Goal: Information Seeking & Learning: Learn about a topic

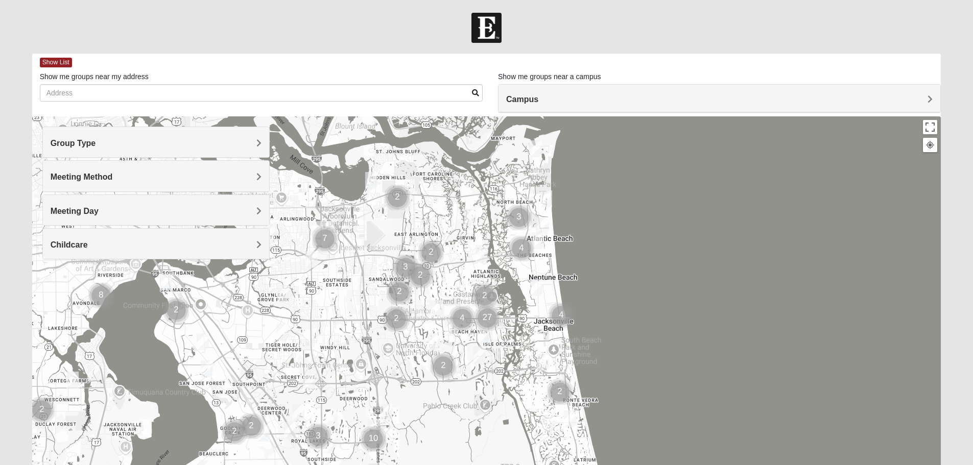
click at [96, 140] on span "Group Type" at bounding box center [73, 143] width 45 height 9
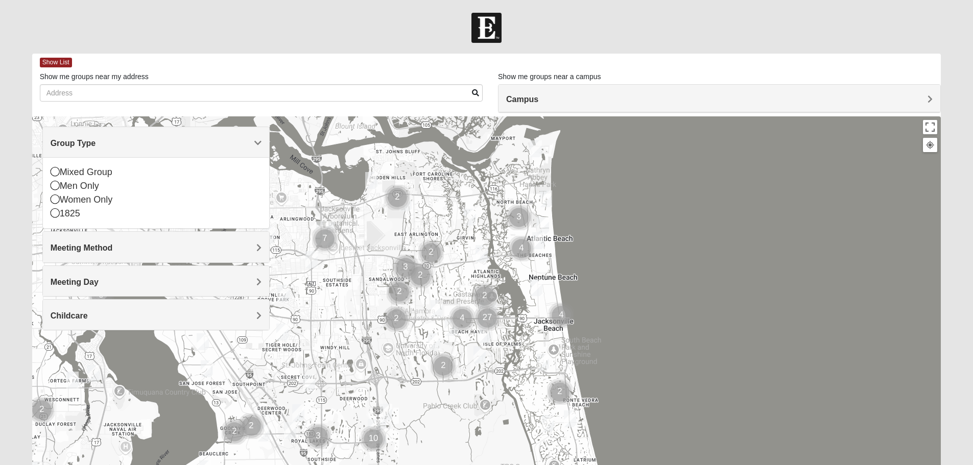
click at [96, 140] on span "Group Type" at bounding box center [73, 143] width 45 height 9
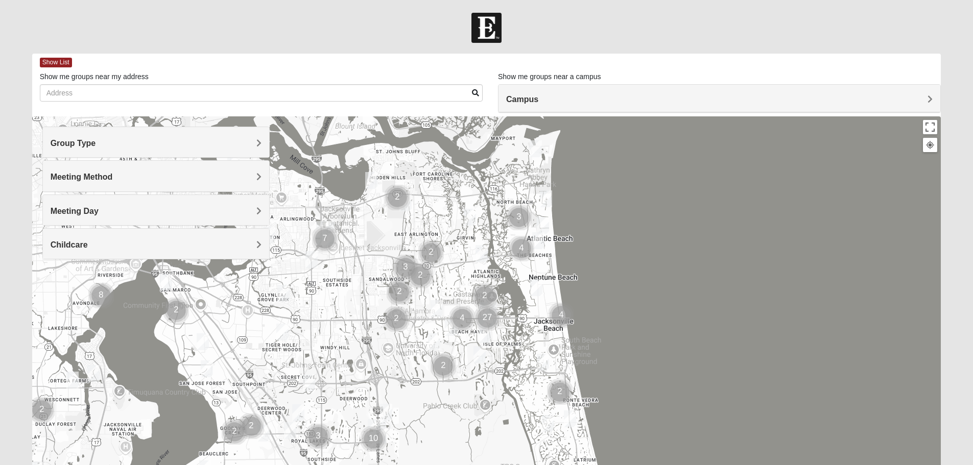
click at [255, 174] on h4 "Meeting Method" at bounding box center [156, 177] width 211 height 10
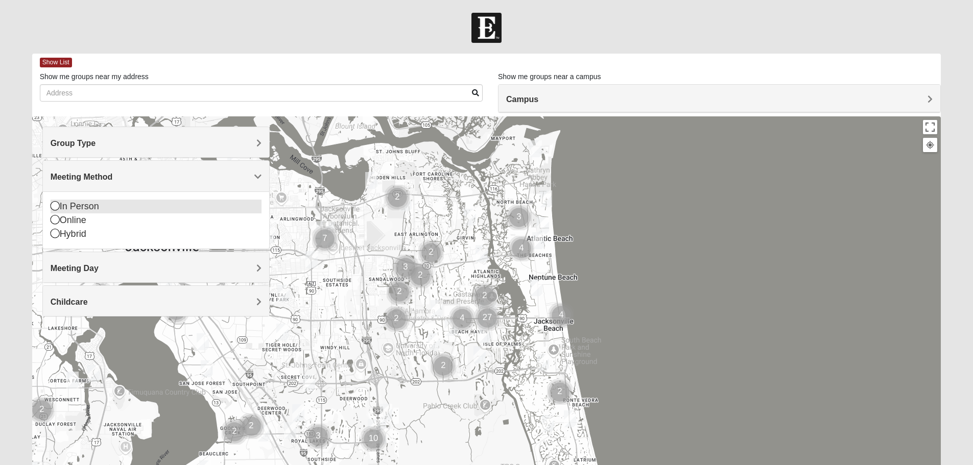
click at [67, 211] on div "In Person" at bounding box center [156, 207] width 211 height 14
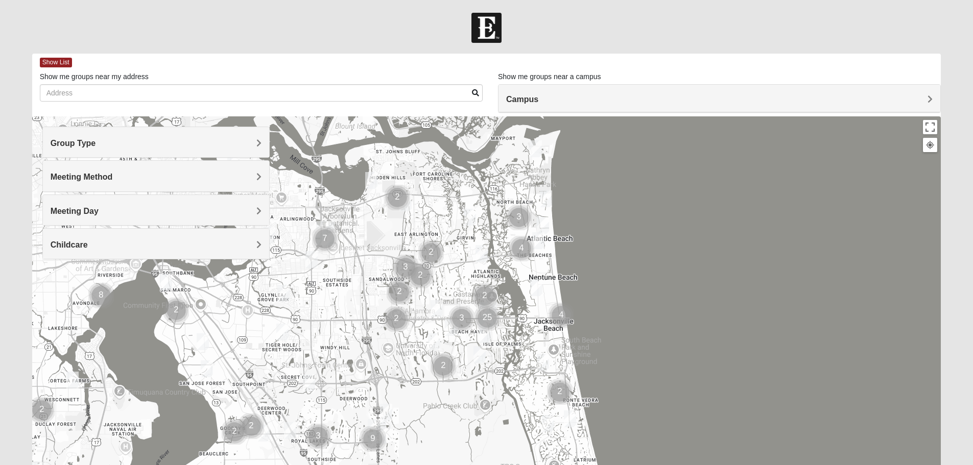
click at [99, 209] on span "Meeting Day" at bounding box center [75, 211] width 48 height 9
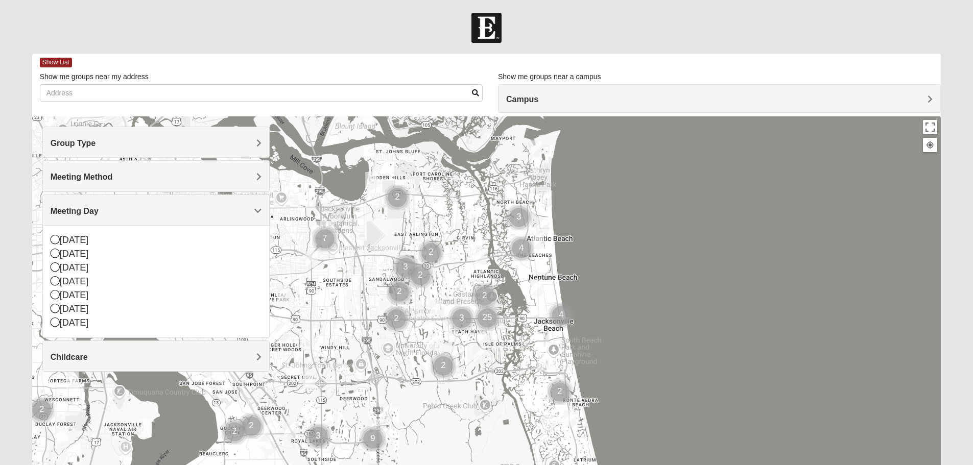
click at [99, 209] on span "Meeting Day" at bounding box center [75, 211] width 48 height 9
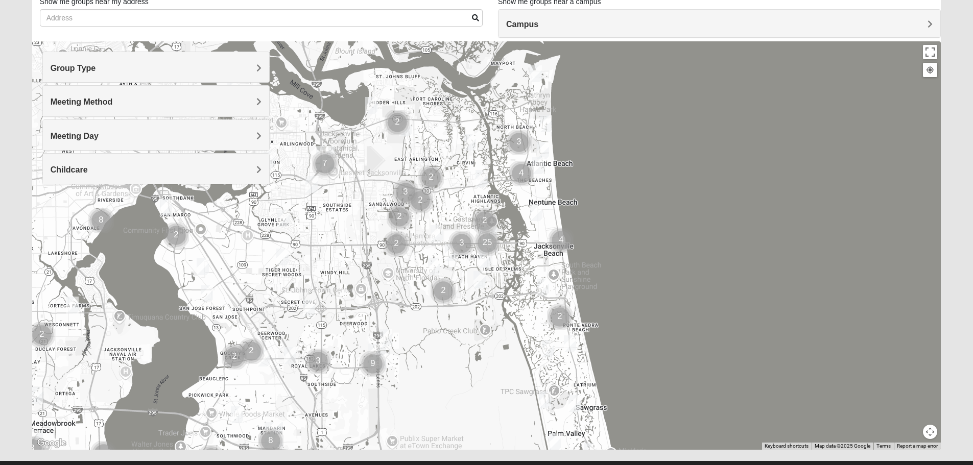
scroll to position [97, 0]
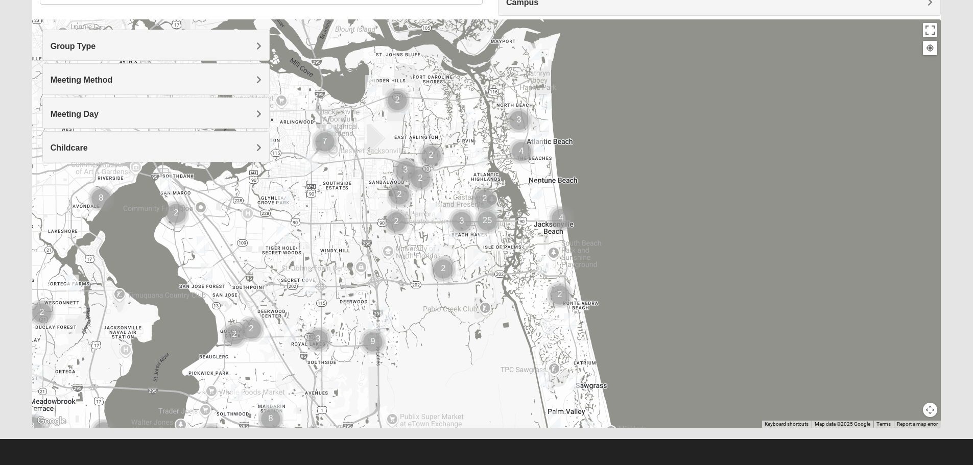
click at [324, 138] on img "Cluster of 7 groups" at bounding box center [325, 142] width 26 height 26
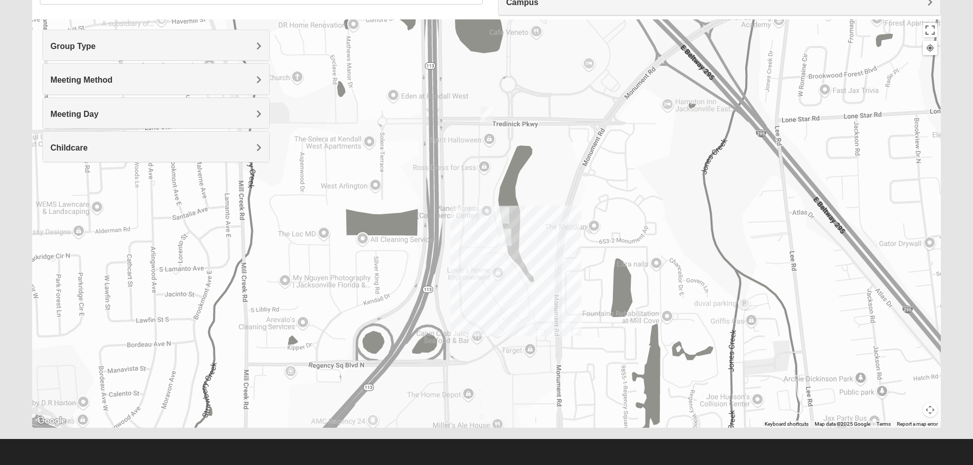
click at [474, 236] on img "Arlington" at bounding box center [480, 230] width 18 height 25
click at [468, 236] on div "Arlington [STREET_ADDRESS]" at bounding box center [486, 223] width 909 height 408
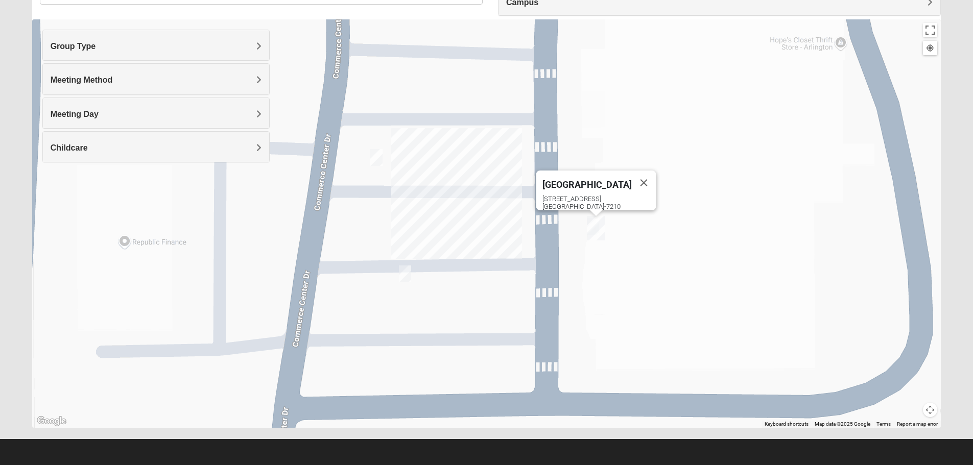
click at [403, 272] on img "Mens Barringer/Will 32225" at bounding box center [405, 273] width 12 height 17
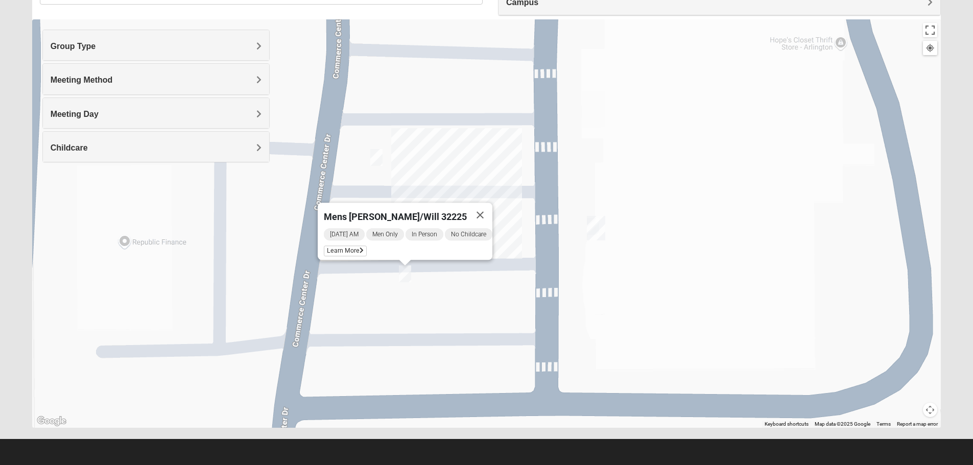
click at [403, 272] on img "Mens Barringer/Will 32225" at bounding box center [405, 273] width 12 height 17
click at [377, 157] on img "On Campus Mixed Clark 32225" at bounding box center [376, 157] width 12 height 17
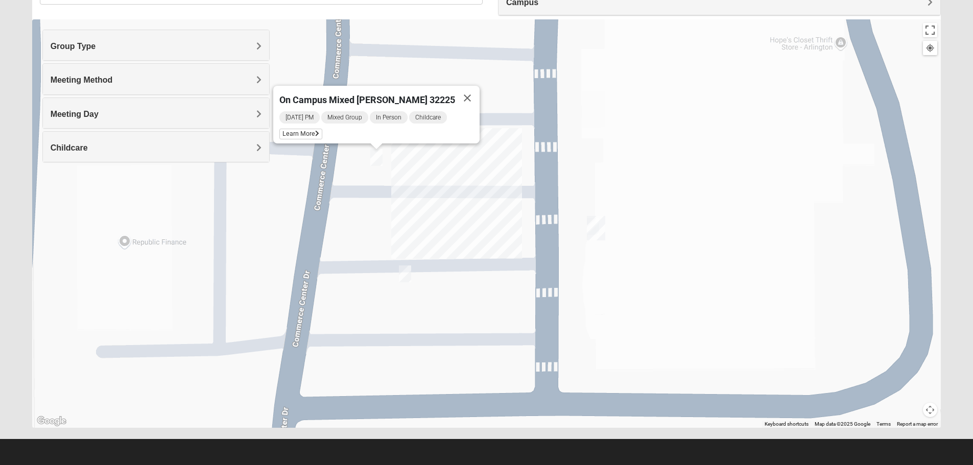
click at [377, 157] on img "On Campus Mixed Clark 32225" at bounding box center [376, 157] width 12 height 17
click at [596, 226] on img "Arlington" at bounding box center [596, 228] width 18 height 25
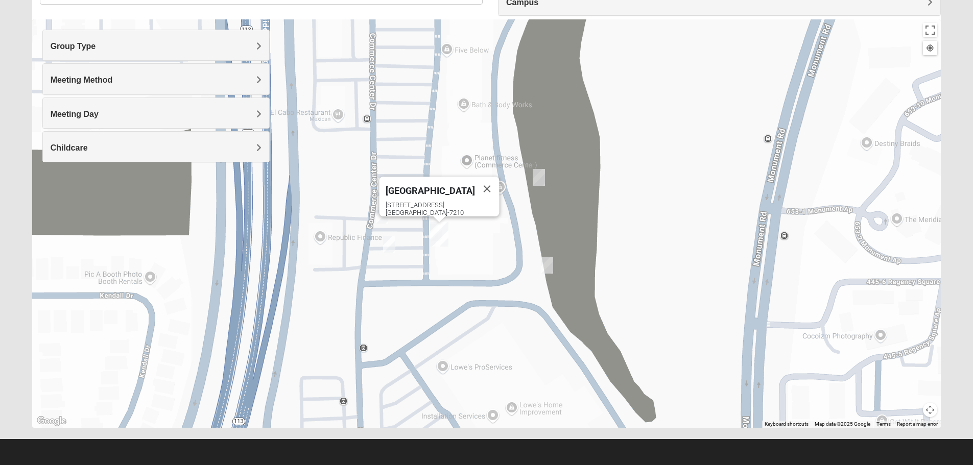
click at [539, 177] on img "On Campus Womens Medina 32225" at bounding box center [538, 177] width 12 height 17
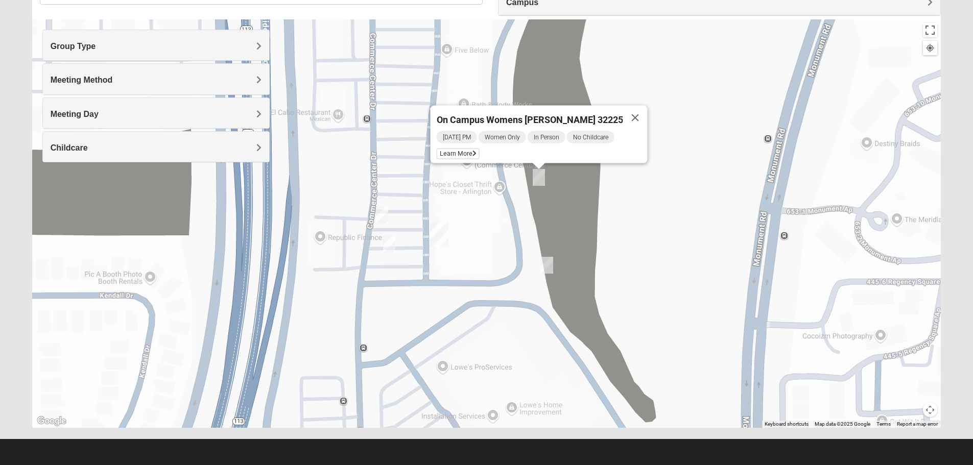
click at [542, 268] on img "On Campus Mens Harrison 32225" at bounding box center [547, 265] width 12 height 17
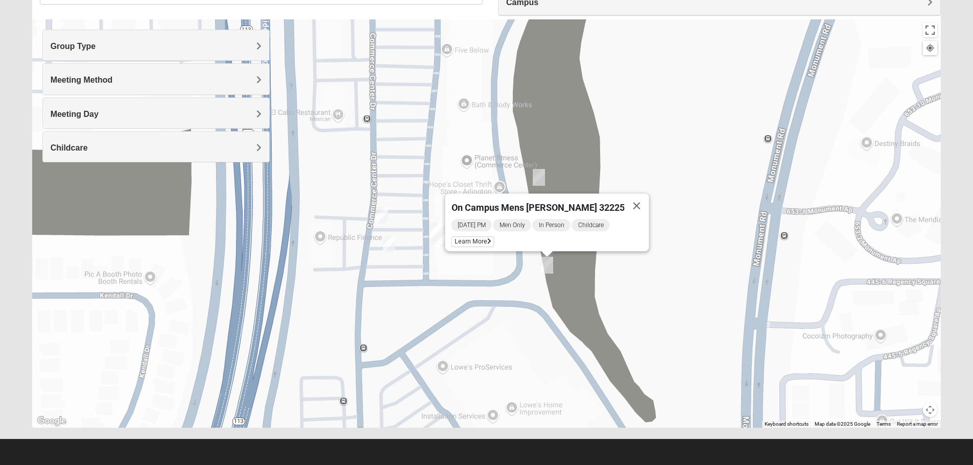
click at [533, 174] on img "On Campus Womens Medina 32225" at bounding box center [538, 177] width 12 height 17
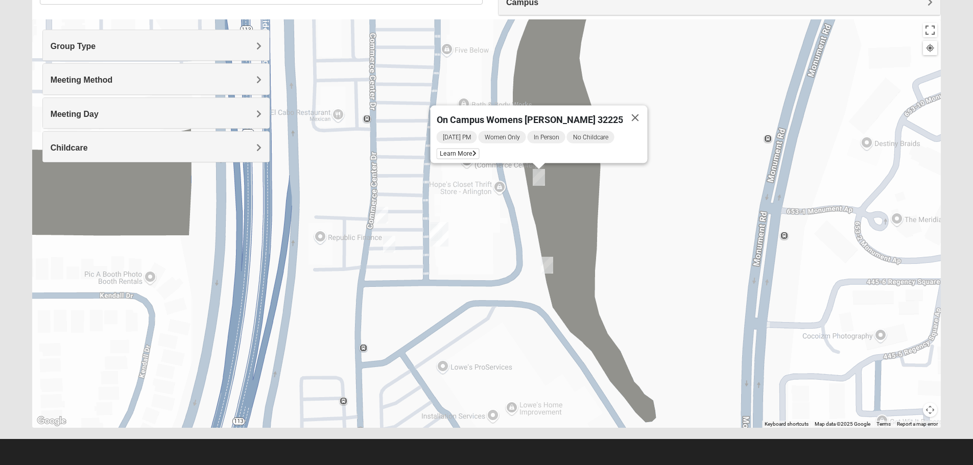
click at [386, 244] on img "Mens Barringer/Will 32225" at bounding box center [389, 244] width 12 height 17
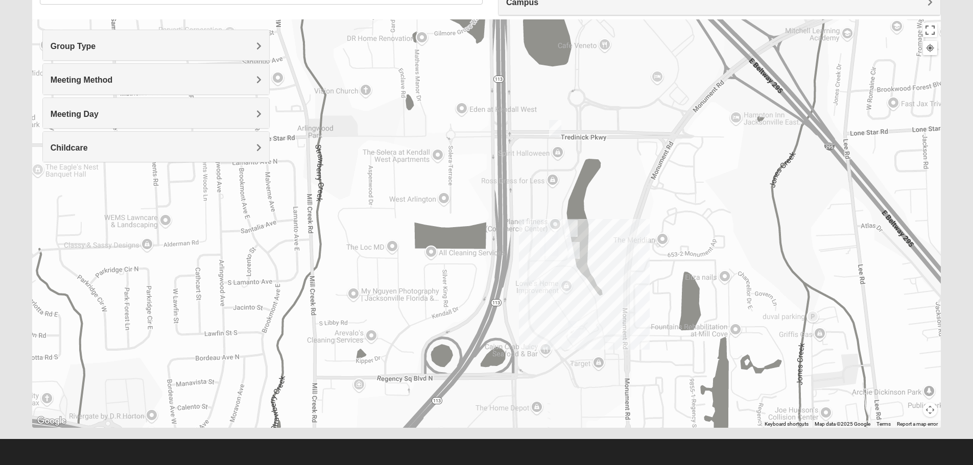
click at [575, 327] on img "On Campus Mixed Pritchett/Maccurrach 32225" at bounding box center [574, 329] width 12 height 17
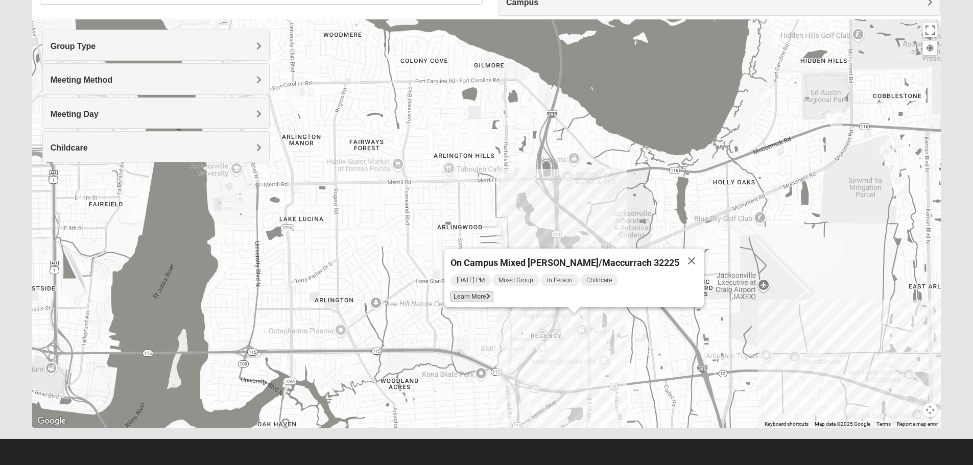
click at [493, 293] on span "Learn More" at bounding box center [471, 297] width 43 height 11
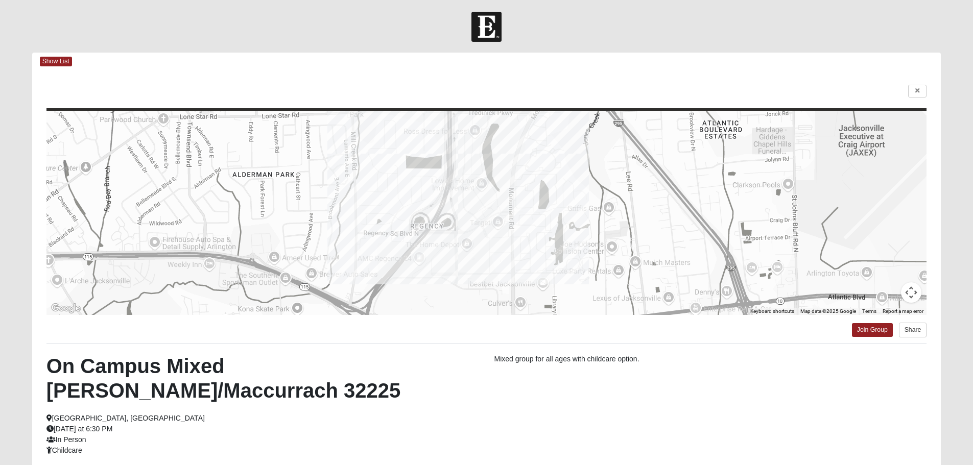
scroll to position [0, 0]
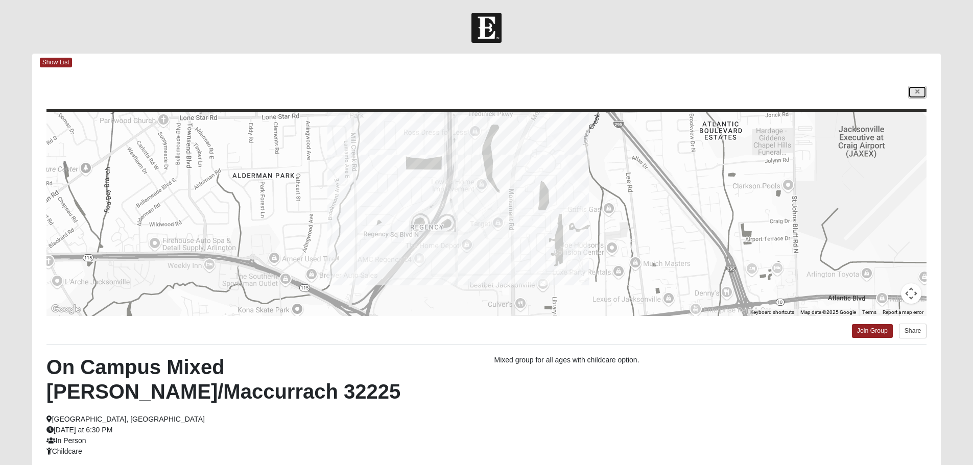
click at [918, 91] on icon at bounding box center [917, 92] width 4 height 6
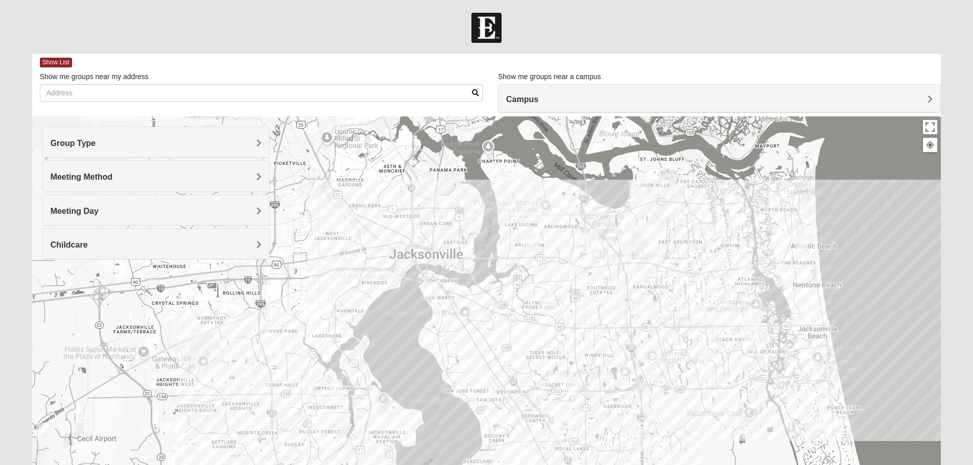
drag, startPoint x: 501, startPoint y: 274, endPoint x: 590, endPoint y: 242, distance: 94.5
click at [590, 242] on img "Arlington" at bounding box center [589, 241] width 18 height 25
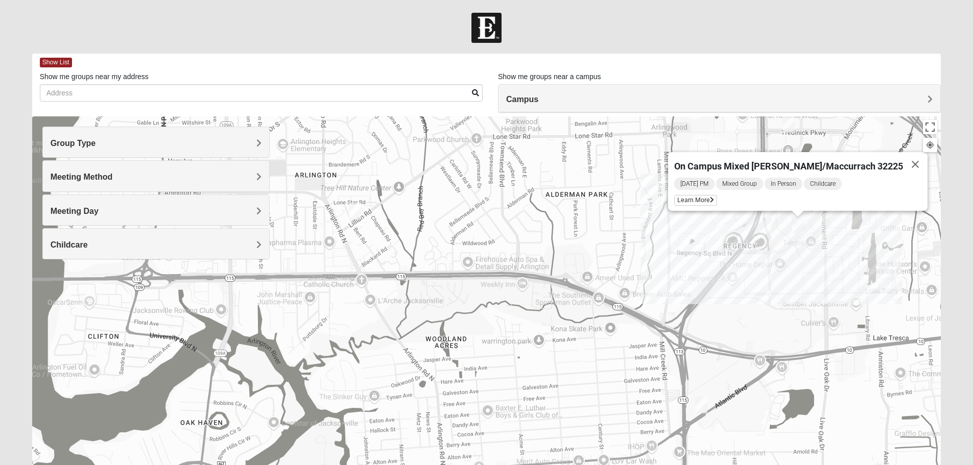
click at [354, 208] on img "Mens Smith/McGhee 32277" at bounding box center [355, 211] width 12 height 17
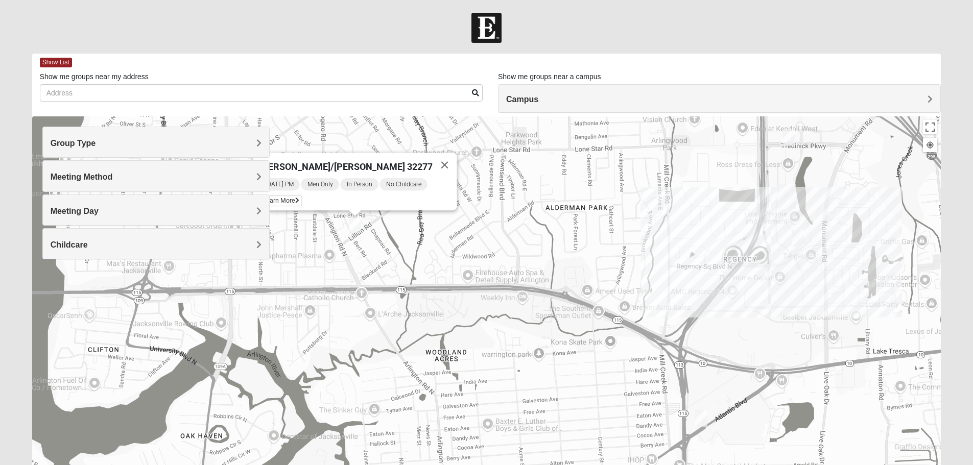
click at [358, 224] on img "Mens Smith/McGhee 32277" at bounding box center [355, 224] width 12 height 17
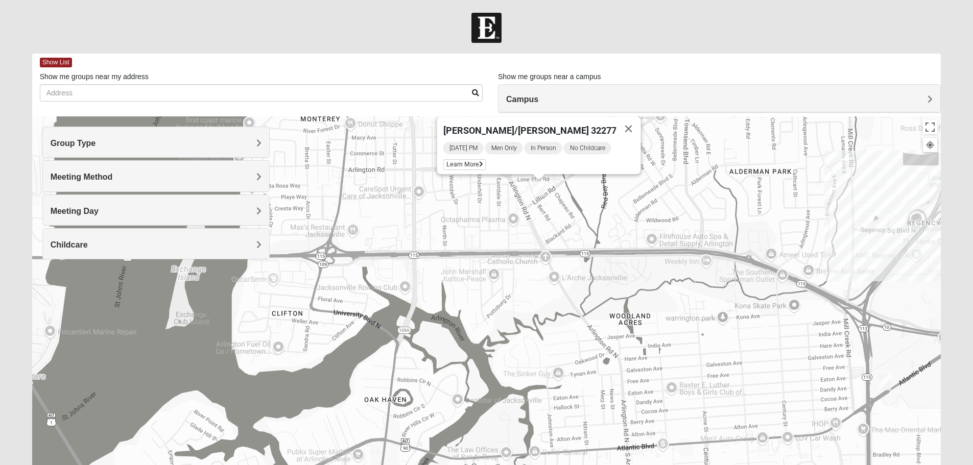
drag, startPoint x: 357, startPoint y: 265, endPoint x: 544, endPoint y: 227, distance: 190.6
click at [544, 227] on div "[PERSON_NAME]/[PERSON_NAME] 32277 [DATE] PM Men Only In Person No Childcare Lea…" at bounding box center [486, 320] width 909 height 408
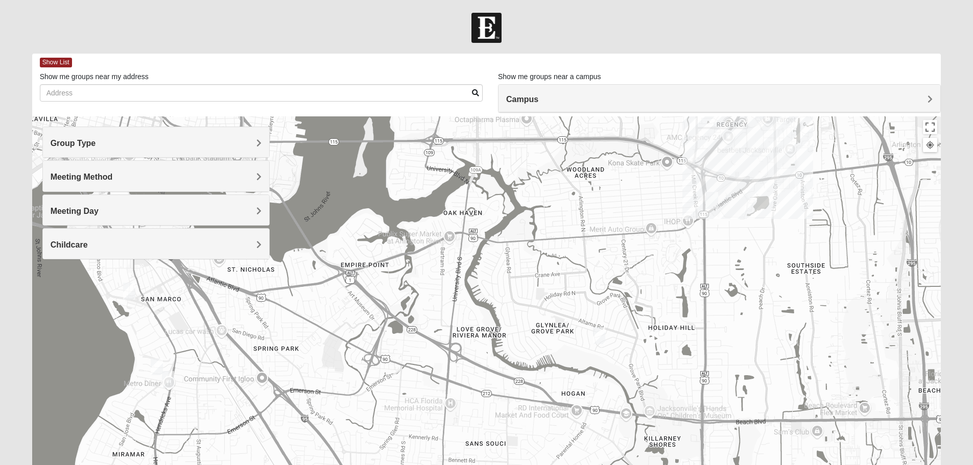
drag, startPoint x: 625, startPoint y: 392, endPoint x: 668, endPoint y: 269, distance: 130.0
click at [668, 269] on div "[PERSON_NAME]/[PERSON_NAME] 32277 [DATE] PM Men Only In Person No Childcare Lea…" at bounding box center [486, 320] width 909 height 408
click at [597, 331] on img "Womens Crenshaw 32216" at bounding box center [599, 335] width 12 height 17
click at [548, 309] on icon at bounding box center [550, 312] width 4 height 6
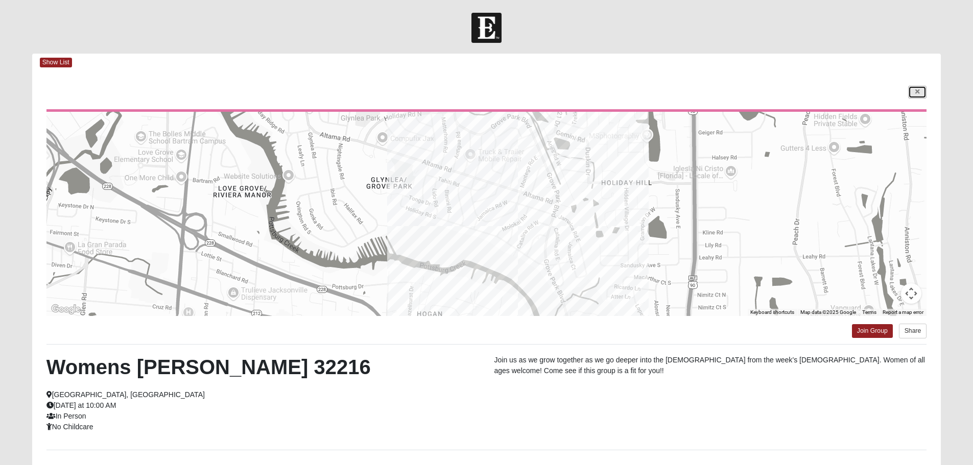
click at [914, 90] on link at bounding box center [917, 92] width 18 height 13
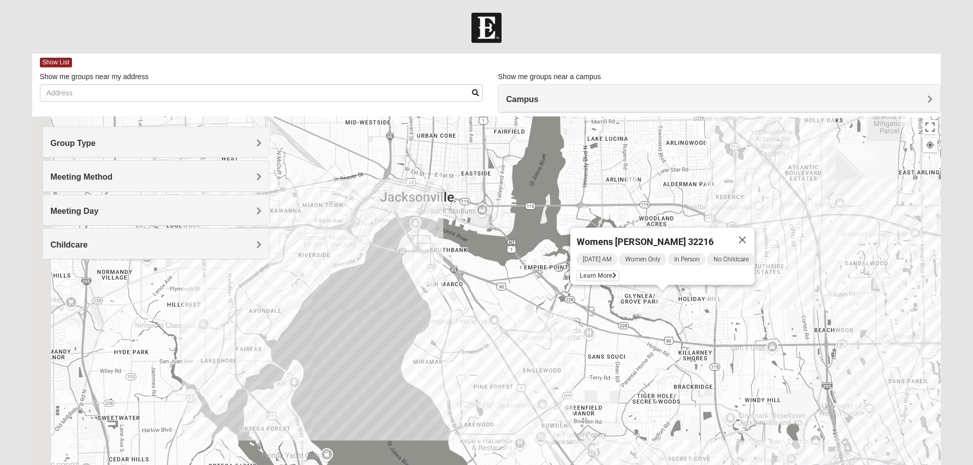
drag, startPoint x: 334, startPoint y: 346, endPoint x: 489, endPoint y: 301, distance: 160.7
click at [489, 301] on div "Womens [PERSON_NAME] 32216 [DATE] AM Women Only In Person No Childcare Learn Mo…" at bounding box center [486, 320] width 909 height 408
click at [427, 275] on img "Mixed Thompson 32207" at bounding box center [427, 277] width 12 height 17
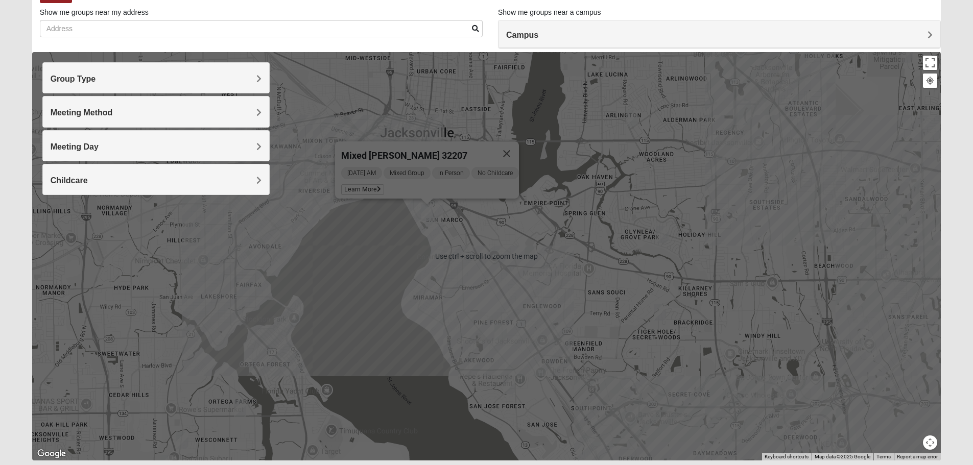
scroll to position [97, 0]
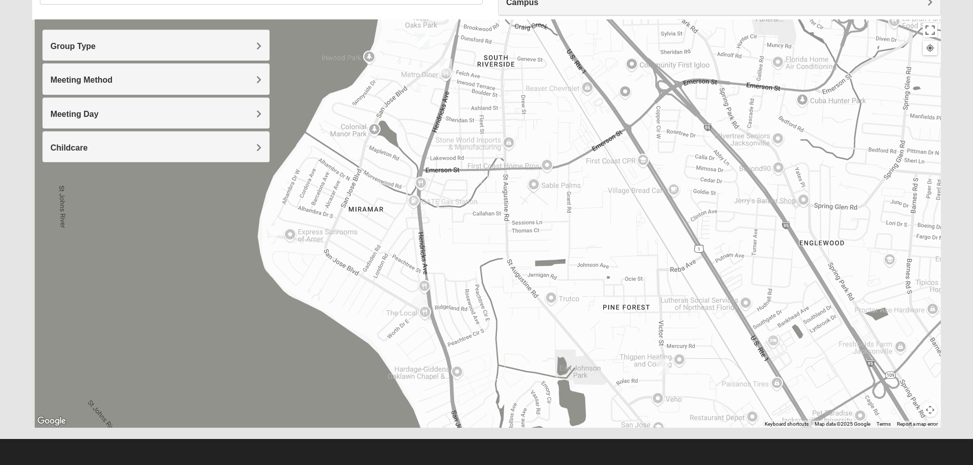
drag, startPoint x: 445, startPoint y: 208, endPoint x: 562, endPoint y: 382, distance: 209.3
click at [562, 382] on div "Mixed [PERSON_NAME] 32207 [DATE] AM Mixed Group In Person No Childcare Learn Mo…" at bounding box center [486, 223] width 909 height 408
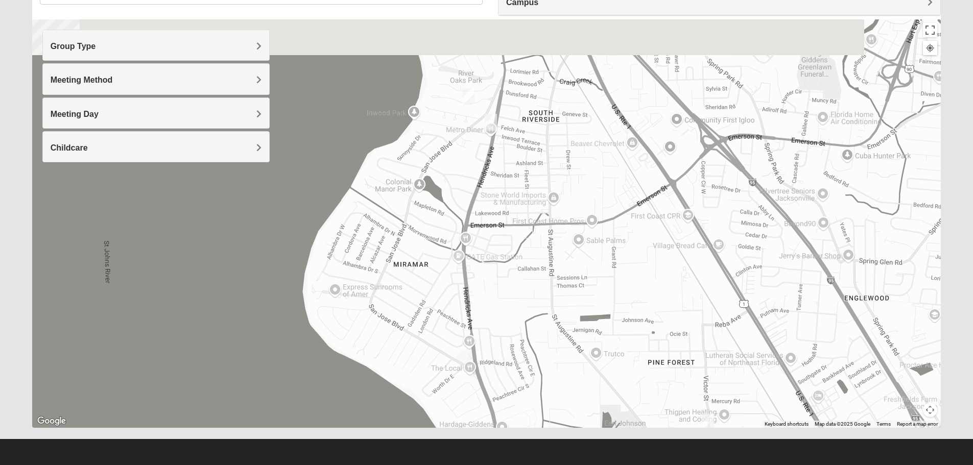
drag, startPoint x: 468, startPoint y: 132, endPoint x: 542, endPoint y: 237, distance: 129.0
click at [542, 237] on div "Mixed [PERSON_NAME] 32207 [DATE] AM Mixed Group In Person No Childcare Learn Mo…" at bounding box center [486, 223] width 909 height 408
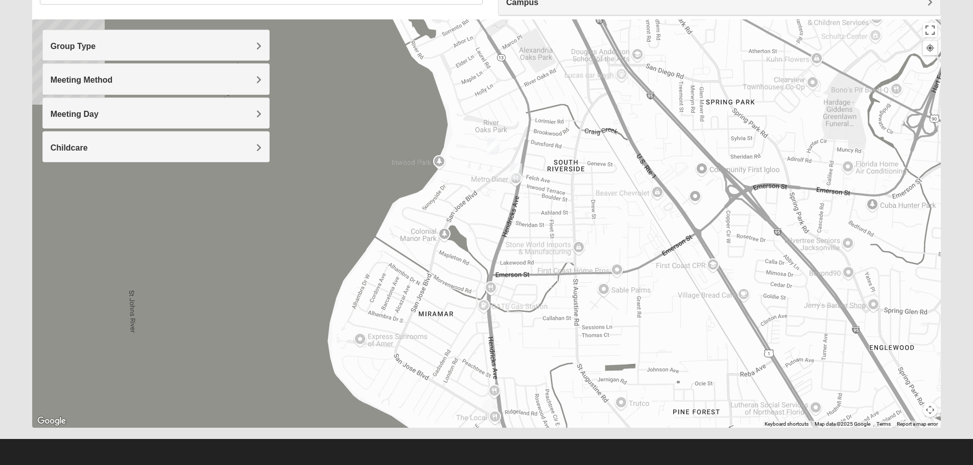
click at [494, 142] on img "1825 Mixed Chamberlian/Hicks 32207" at bounding box center [493, 146] width 12 height 17
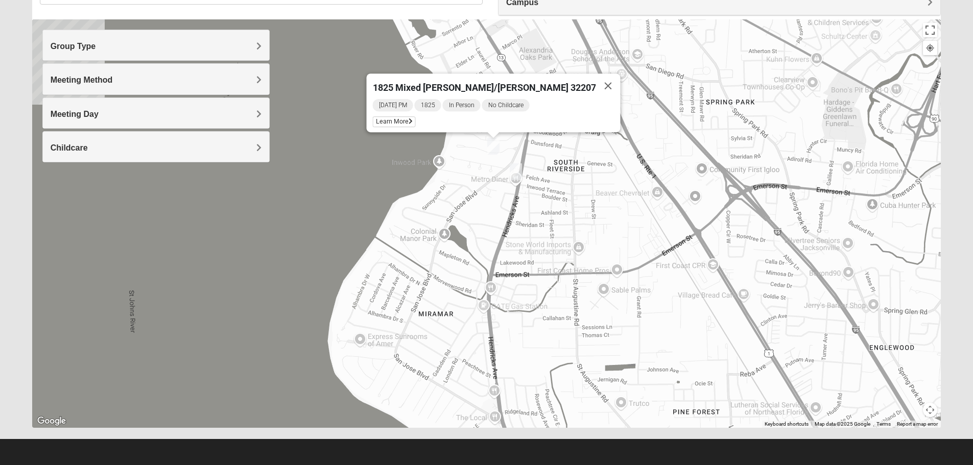
click at [514, 168] on img "Mens Enriquez 32207" at bounding box center [515, 171] width 12 height 17
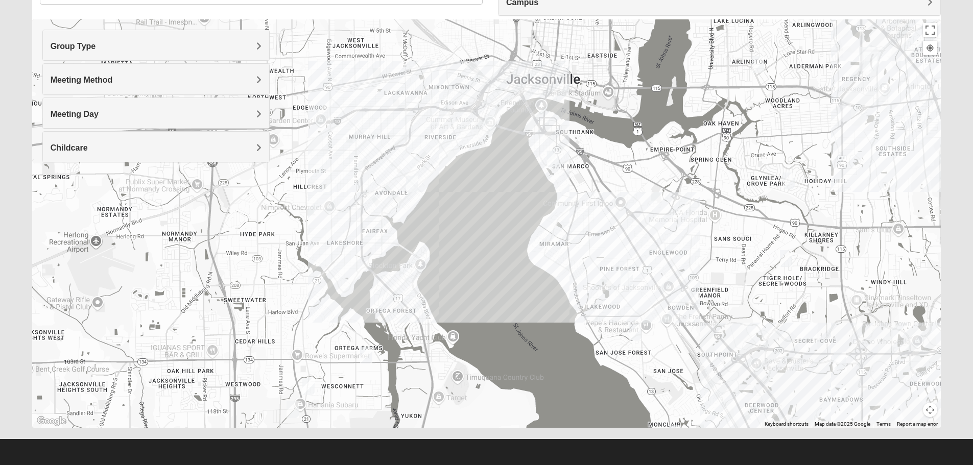
click at [626, 273] on img "Mixed Brown 32207" at bounding box center [626, 278] width 12 height 17
click at [635, 328] on img "Mixed Mann 32217" at bounding box center [635, 332] width 12 height 17
click at [786, 252] on img "Womens Bell 32216" at bounding box center [786, 258] width 12 height 17
